Goal: Information Seeking & Learning: Learn about a topic

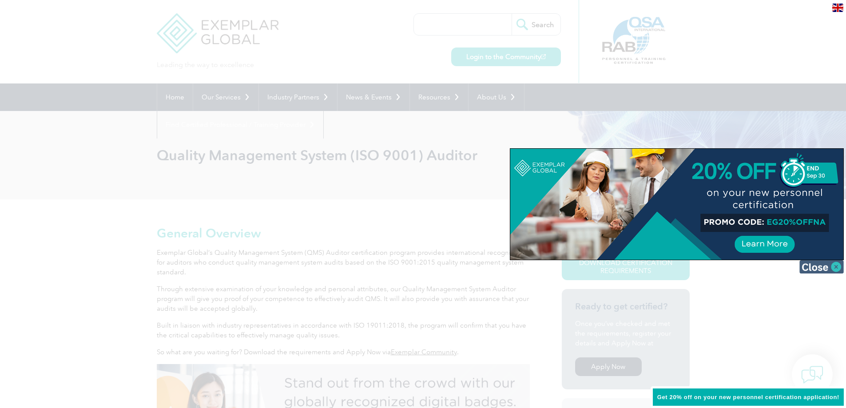
click at [834, 265] on img at bounding box center [821, 266] width 44 height 13
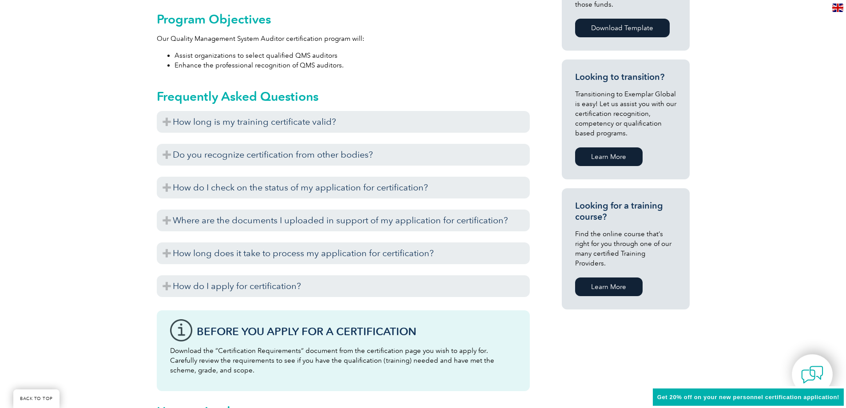
scroll to position [577, 0]
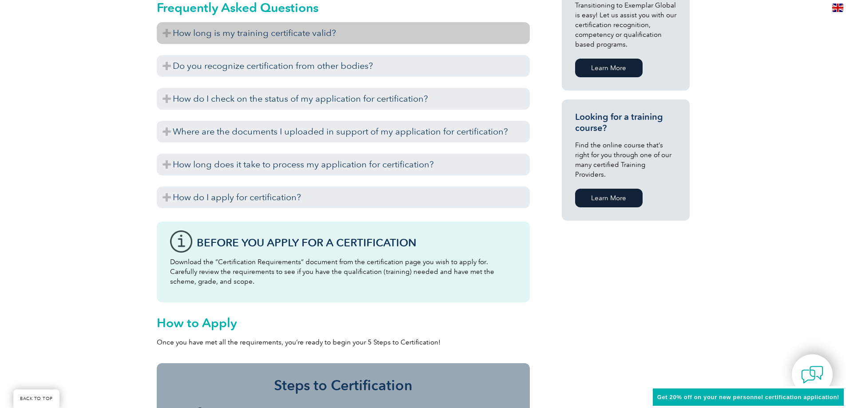
click at [166, 34] on h3 "How long is my training certificate valid?" at bounding box center [343, 33] width 373 height 22
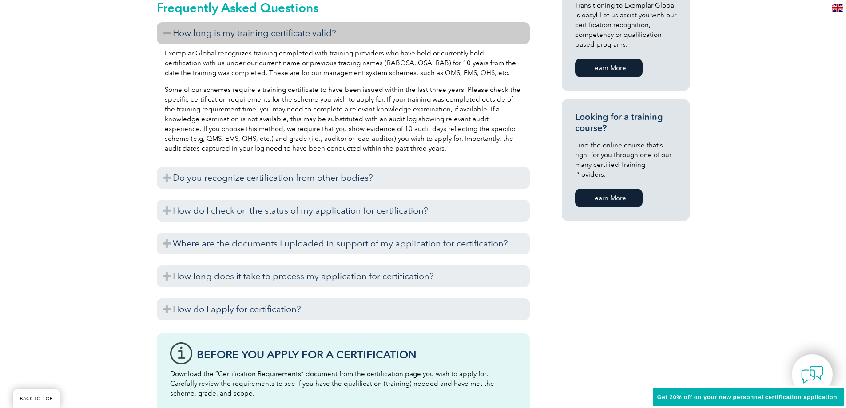
click at [166, 34] on h3 "How long is my training certificate valid?" at bounding box center [343, 33] width 373 height 22
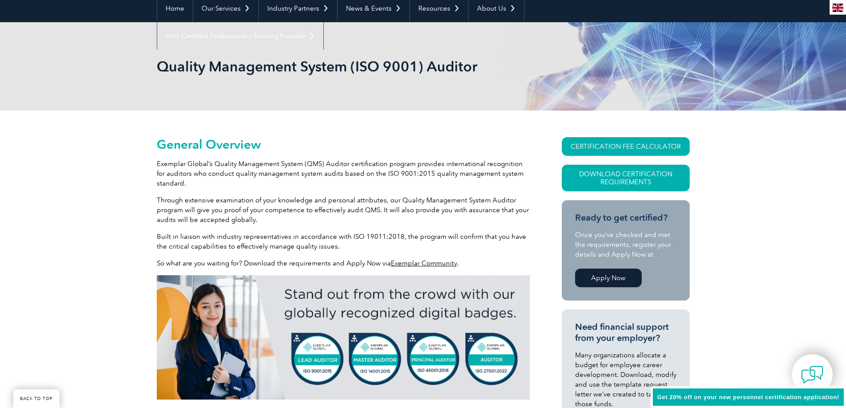
scroll to position [0, 0]
